Goal: Transaction & Acquisition: Purchase product/service

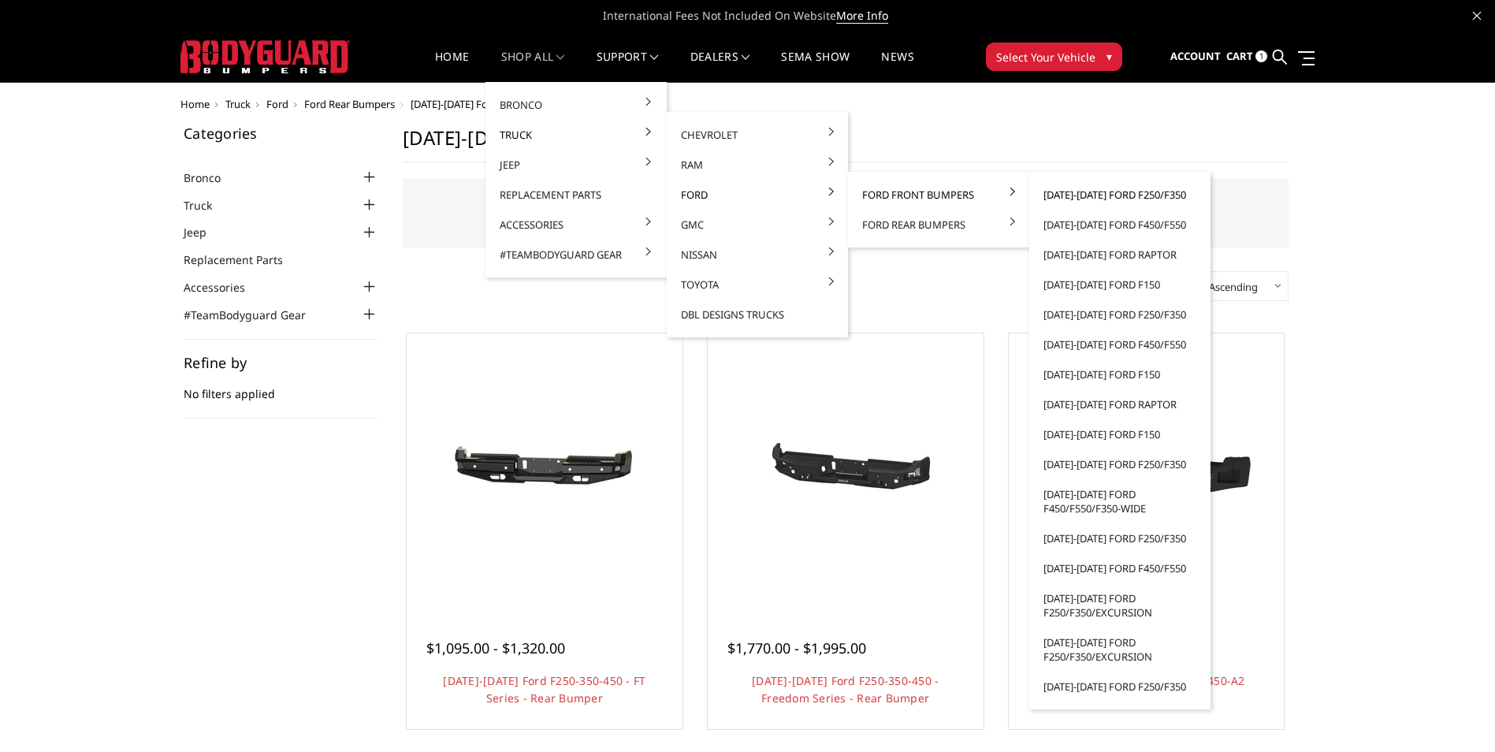
click at [1067, 202] on link "[DATE]-[DATE] Ford F250/F350" at bounding box center [1120, 195] width 169 height 30
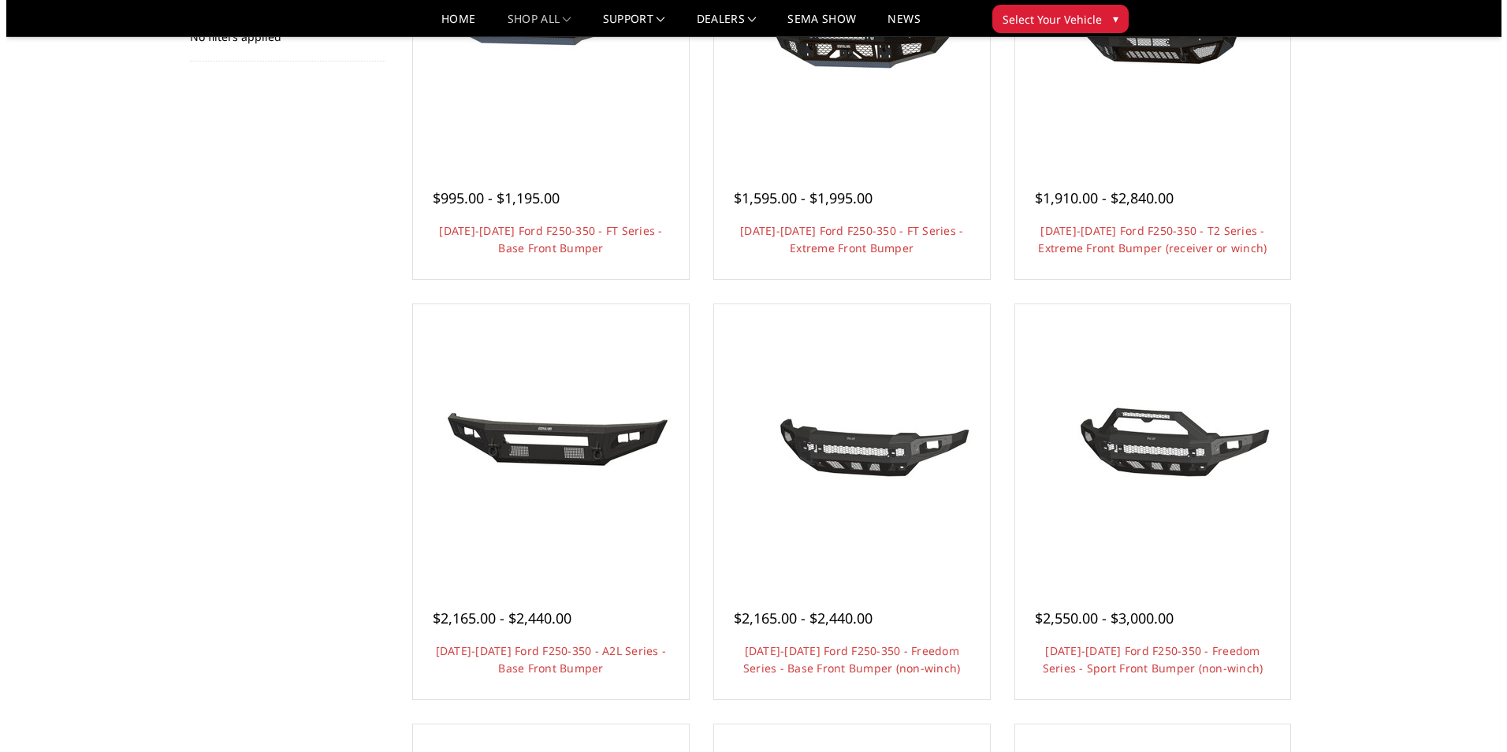
scroll to position [236, 0]
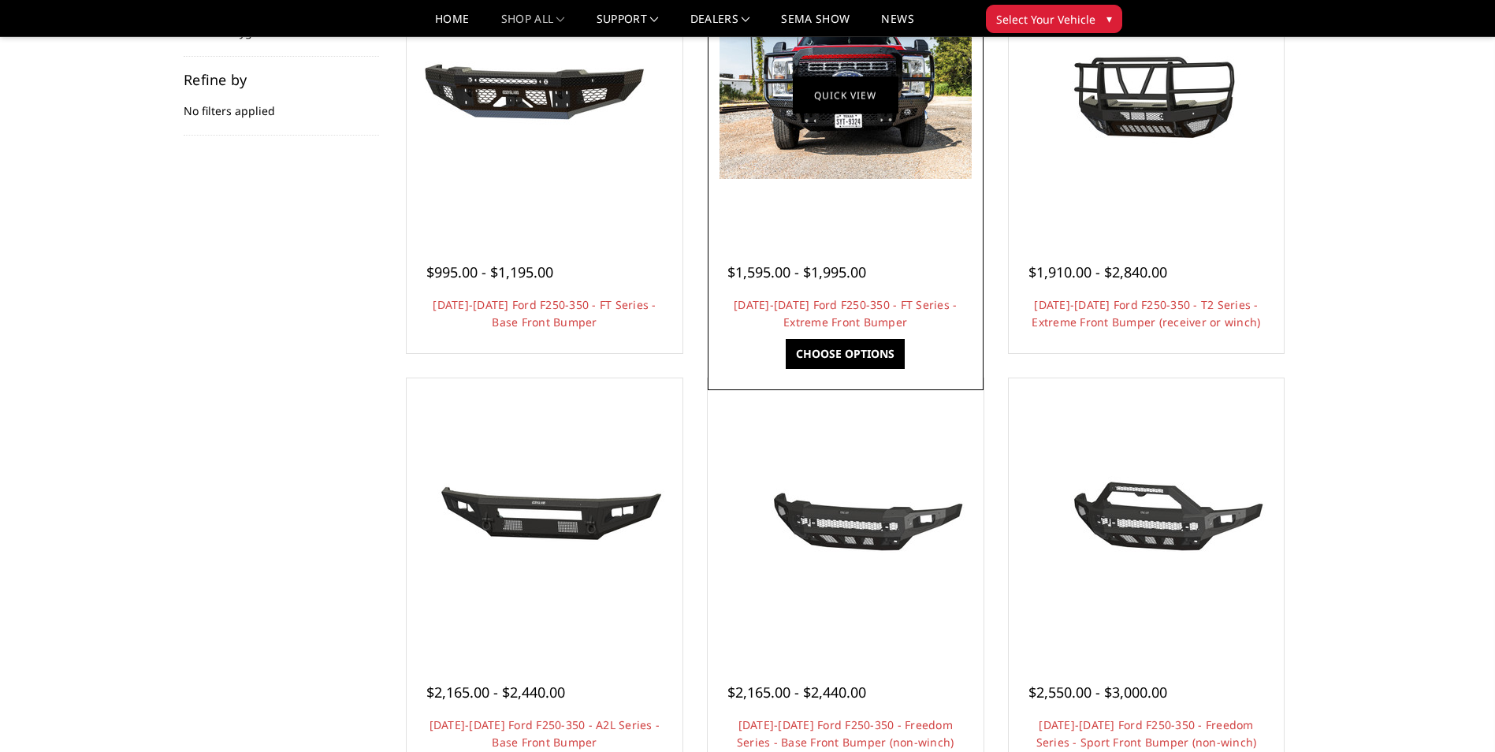
click at [838, 91] on link "Quick view" at bounding box center [846, 94] width 106 height 37
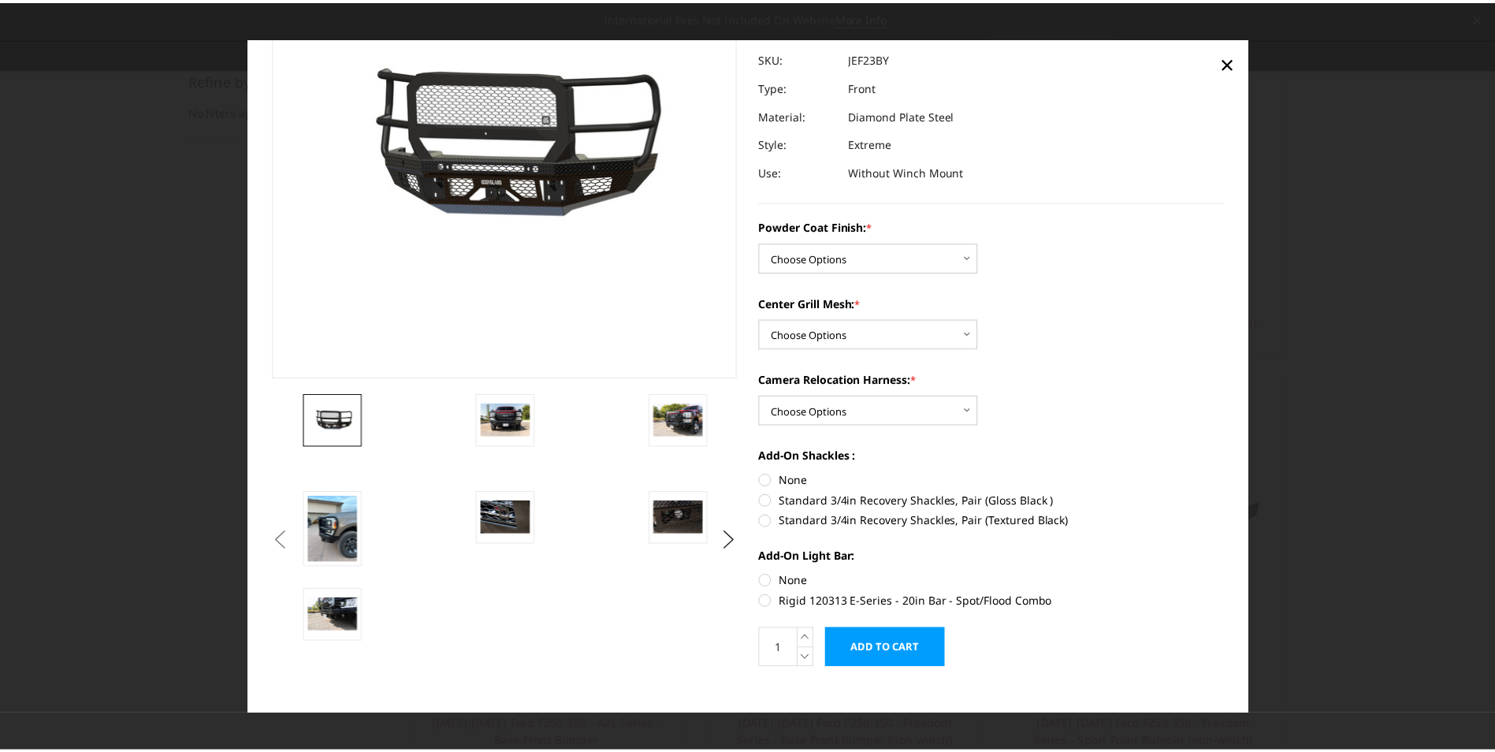
scroll to position [0, 0]
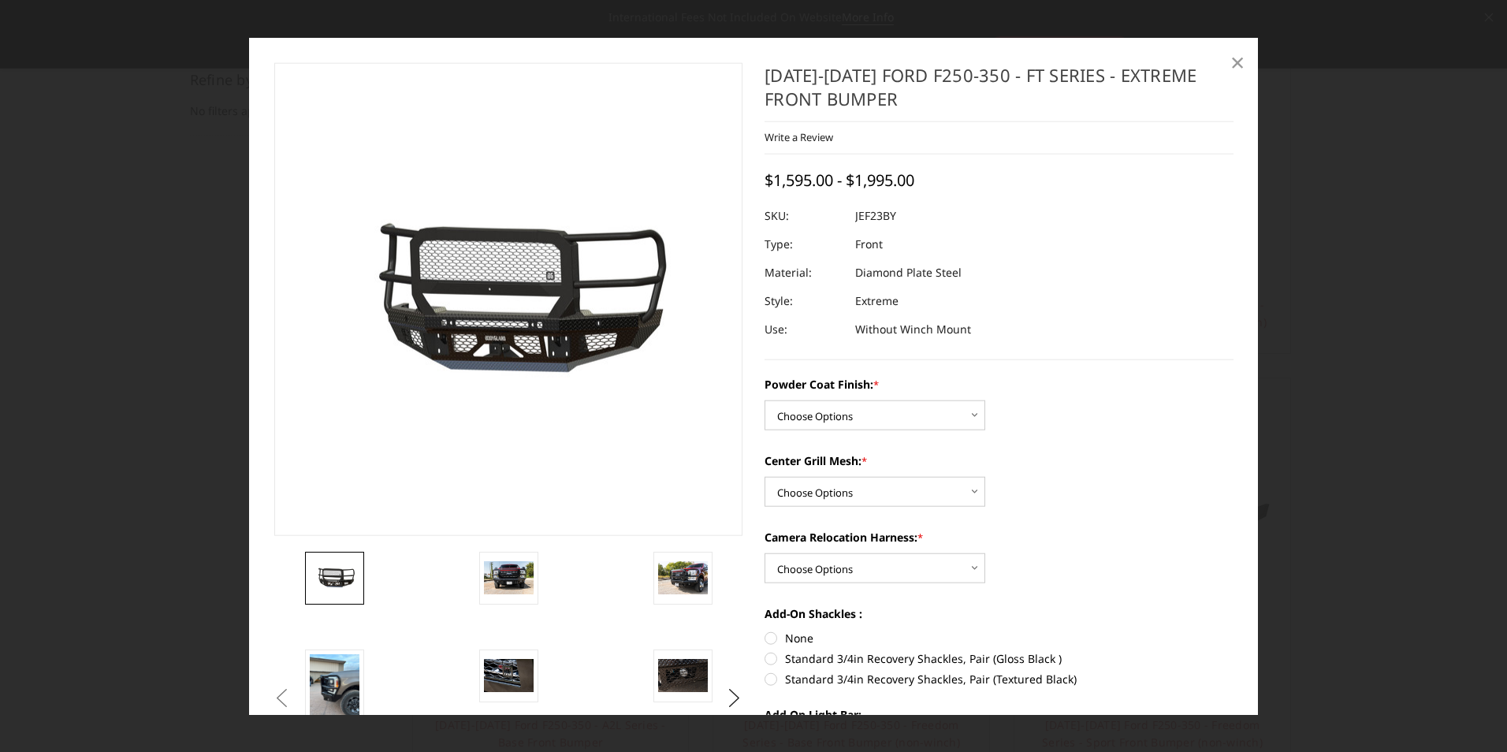
click at [1247, 63] on link "×" at bounding box center [1237, 61] width 25 height 25
